Goal: Navigation & Orientation: Understand site structure

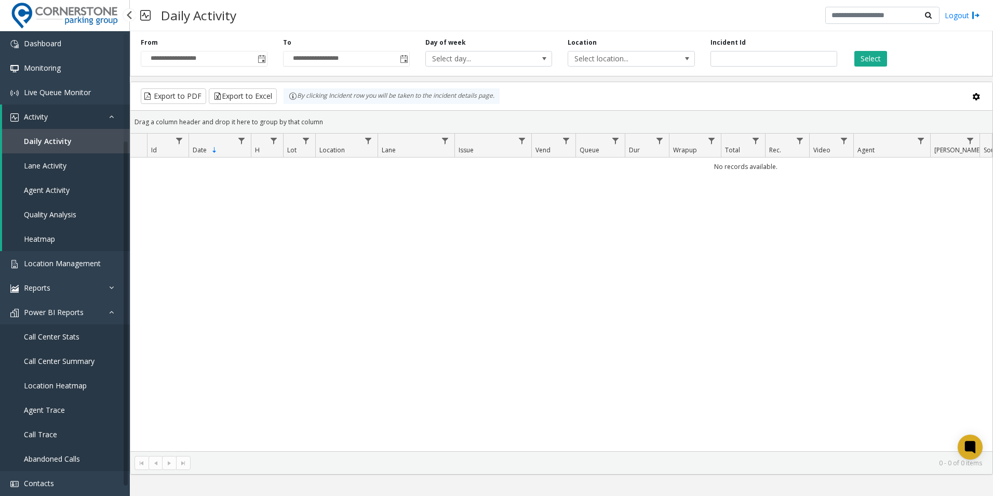
scroll to position [138, 0]
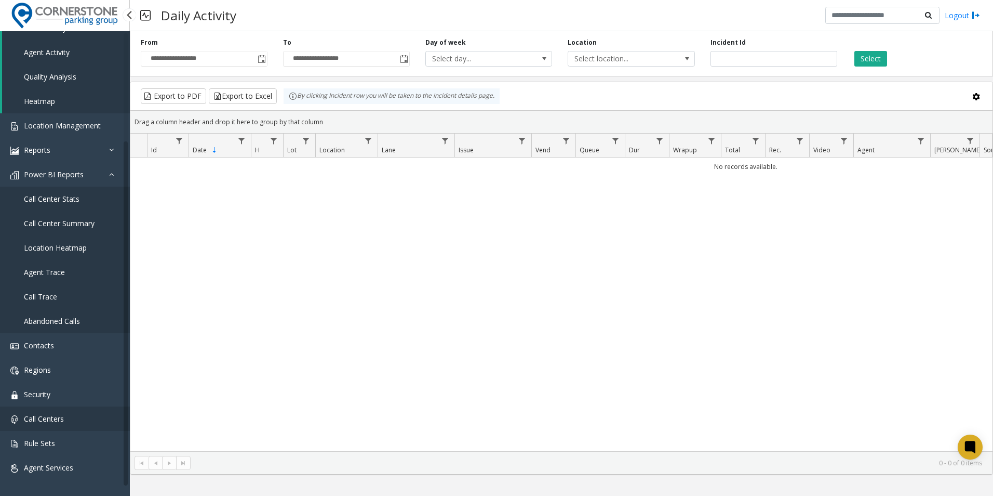
click at [77, 419] on link "Call Centers" at bounding box center [65, 418] width 130 height 24
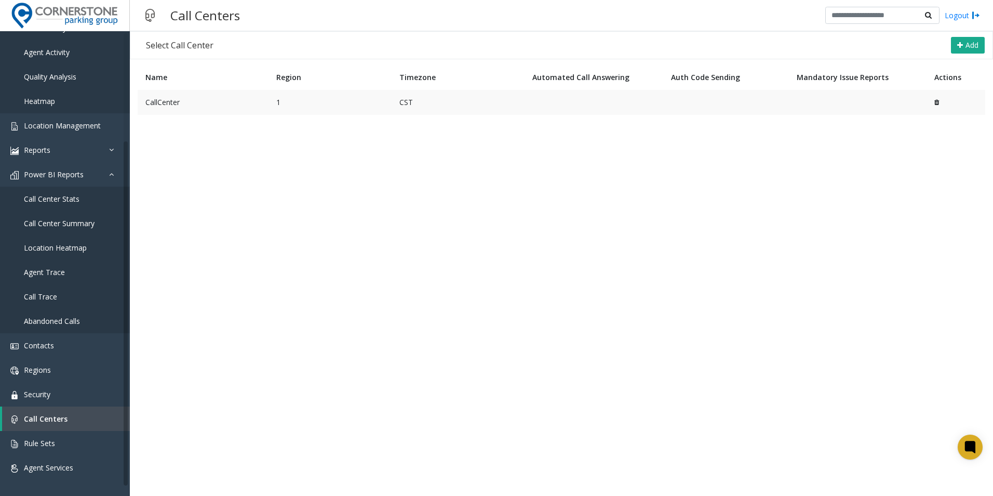
click at [166, 105] on td "CallCenter" at bounding box center [203, 102] width 131 height 25
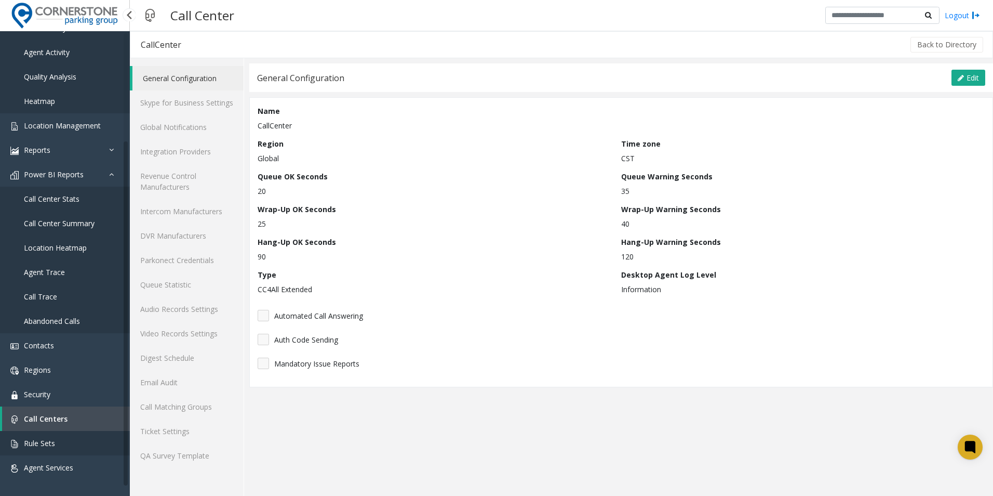
click at [60, 445] on link "Rule Sets" at bounding box center [65, 443] width 130 height 24
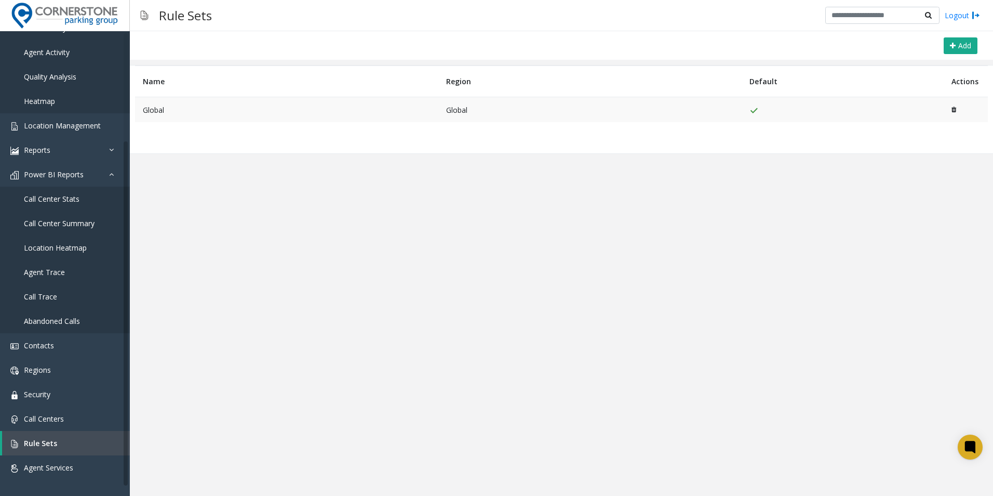
click at [333, 113] on td "Global" at bounding box center [286, 109] width 303 height 25
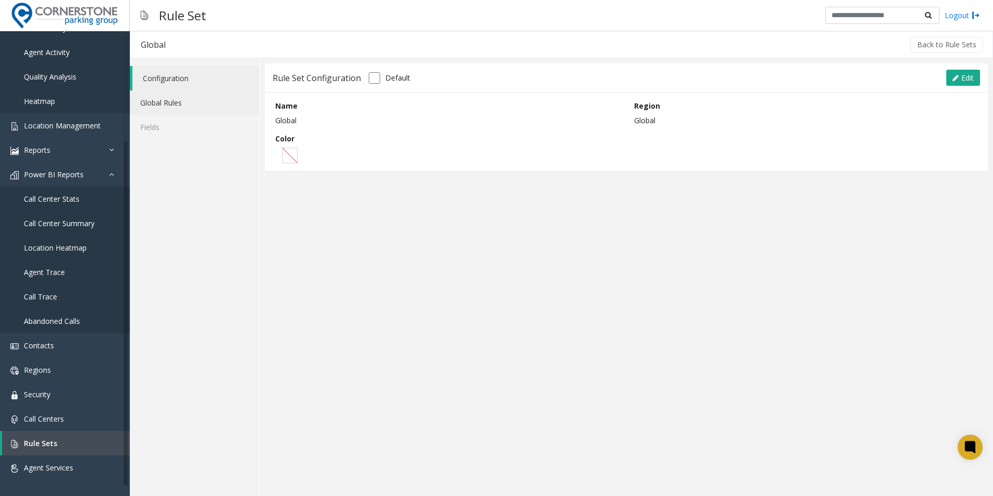
click at [203, 103] on link "Global Rules" at bounding box center [194, 102] width 129 height 24
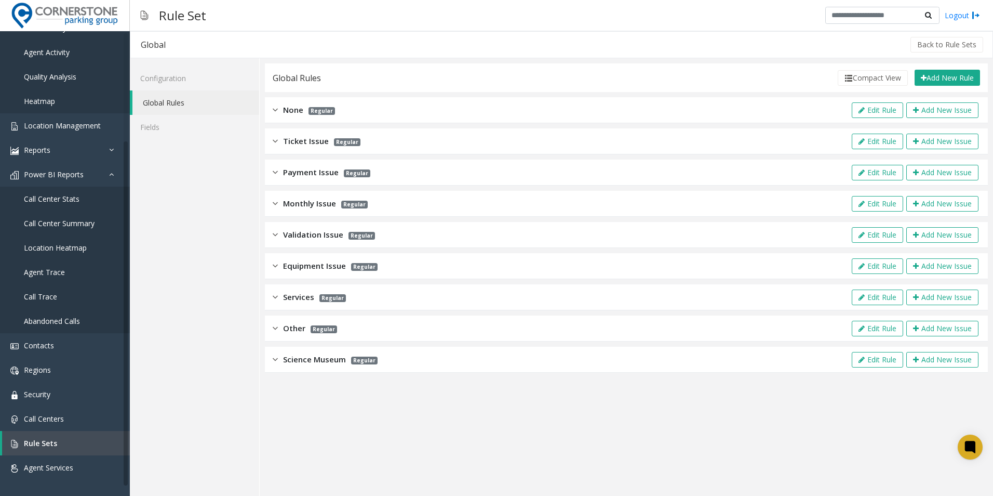
click at [274, 362] on img at bounding box center [275, 359] width 5 height 12
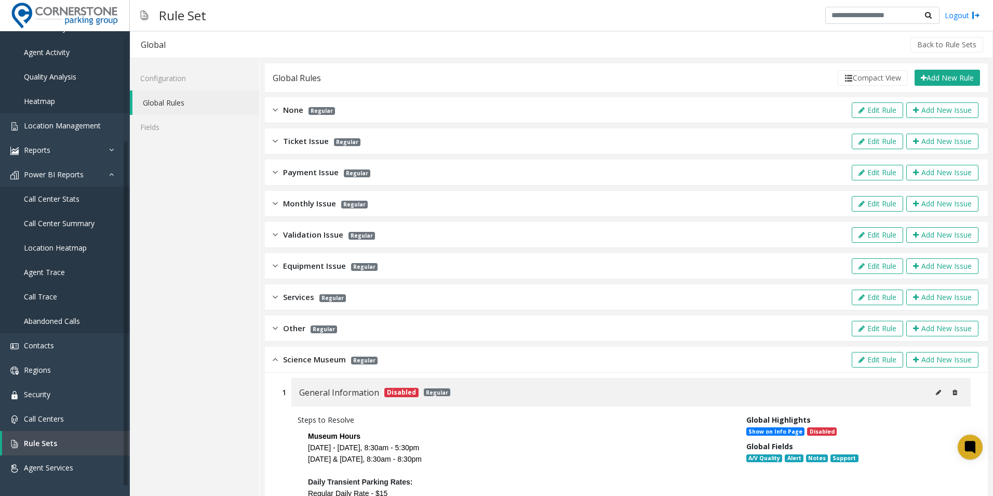
click at [274, 362] on img at bounding box center [275, 359] width 5 height 12
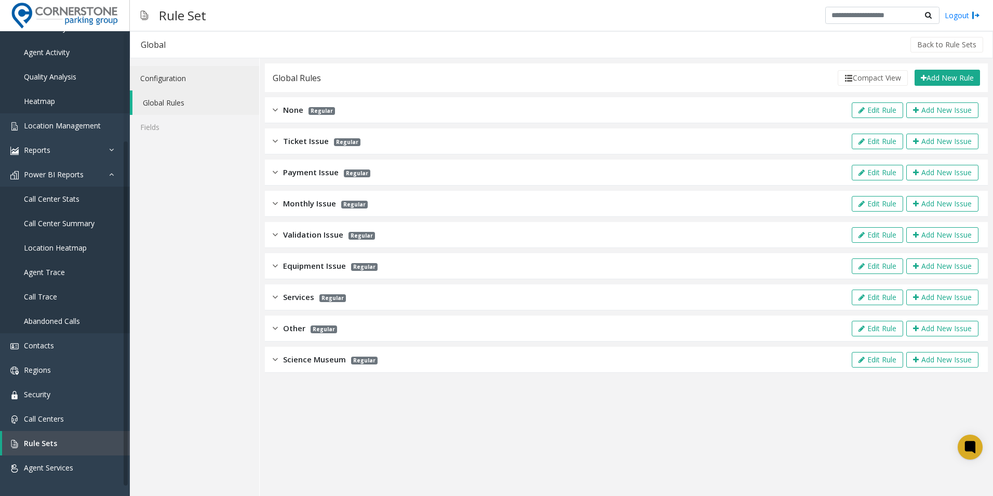
click at [203, 79] on link "Configuration" at bounding box center [194, 78] width 129 height 24
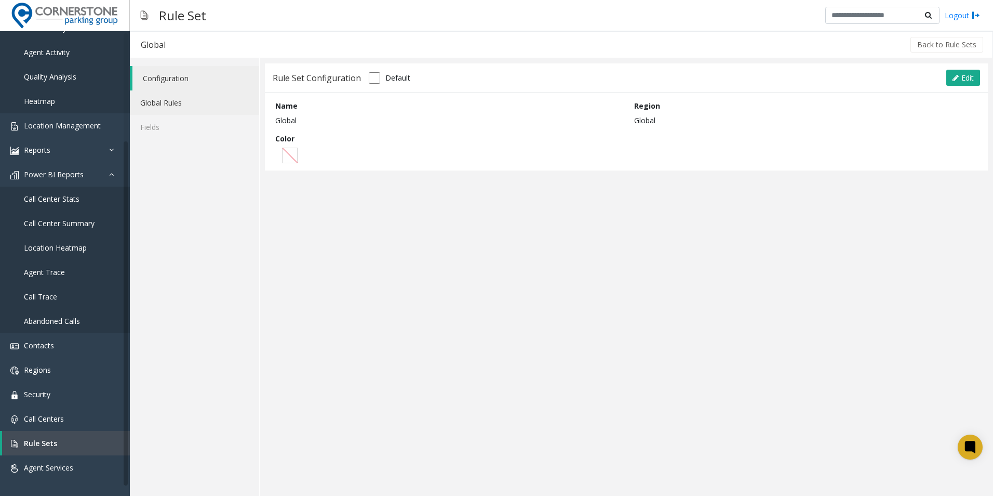
click at [184, 99] on link "Global Rules" at bounding box center [194, 102] width 129 height 24
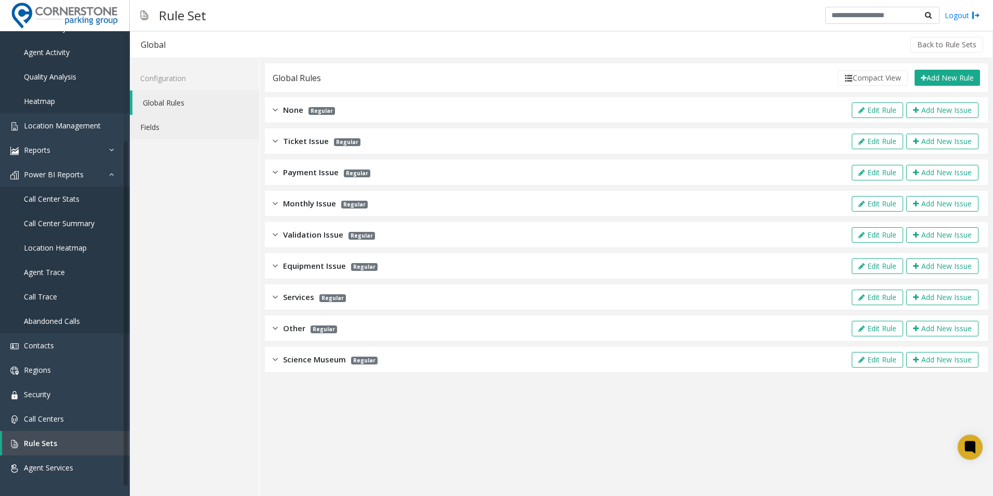
click at [197, 126] on link "Fields" at bounding box center [194, 127] width 129 height 24
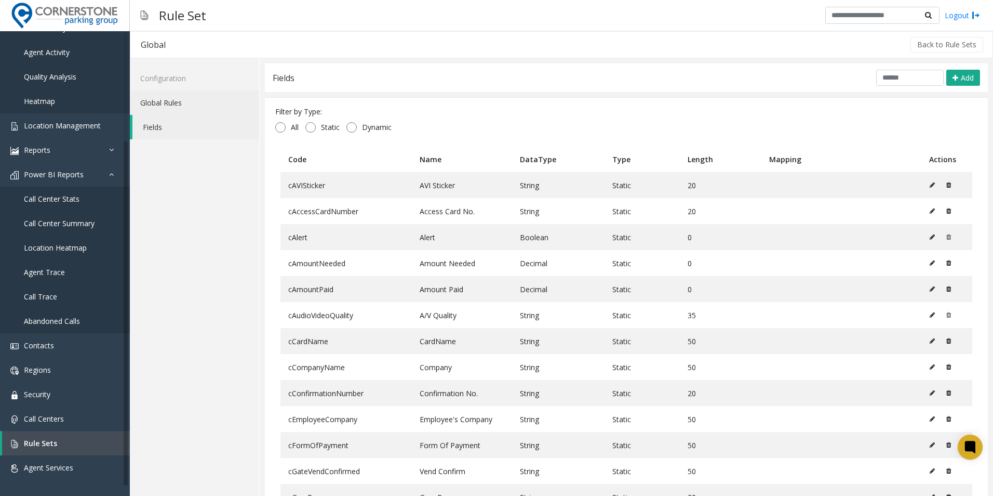
click at [204, 99] on link "Global Rules" at bounding box center [194, 102] width 129 height 24
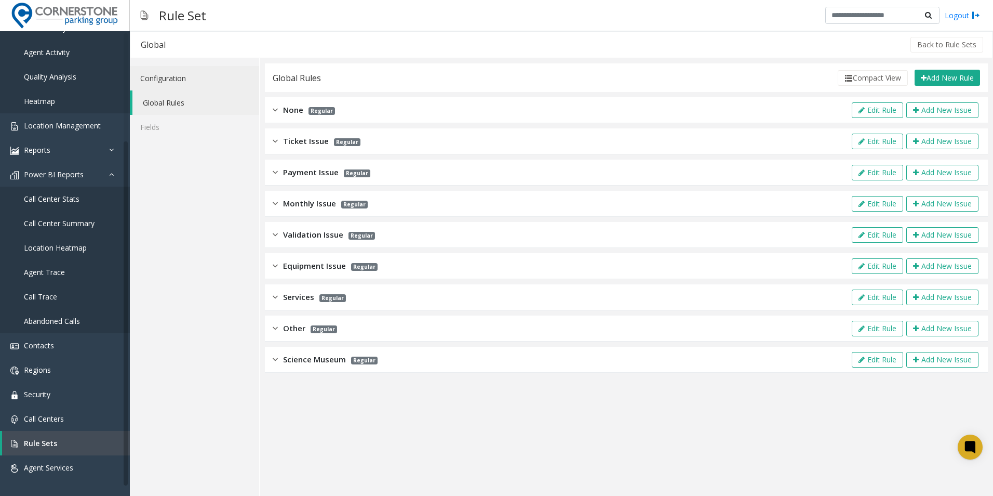
click at [202, 81] on link "Configuration" at bounding box center [194, 78] width 129 height 24
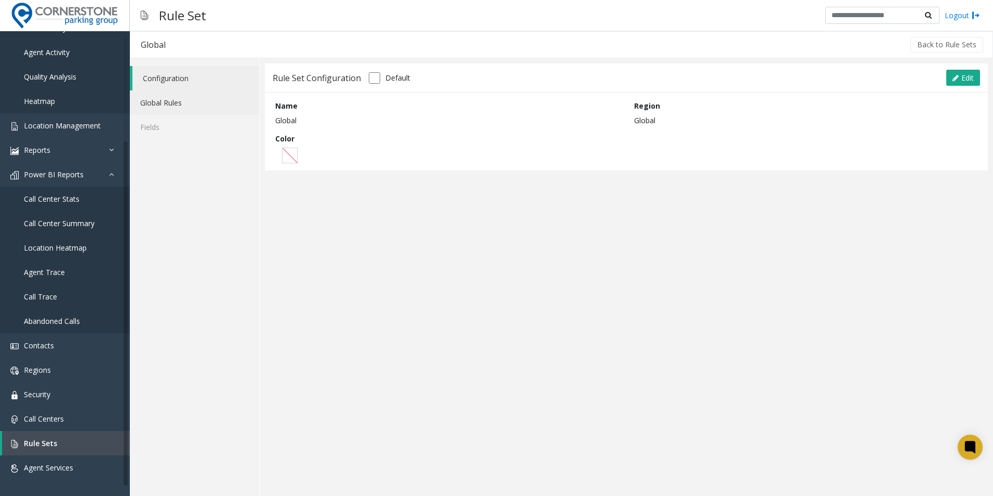
click at [180, 100] on link "Global Rules" at bounding box center [194, 102] width 129 height 24
